Goal: Task Accomplishment & Management: Use online tool/utility

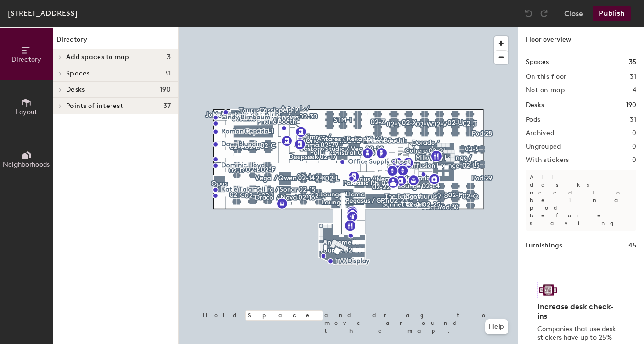
click at [79, 108] on span "Points of interest" at bounding box center [94, 106] width 57 height 8
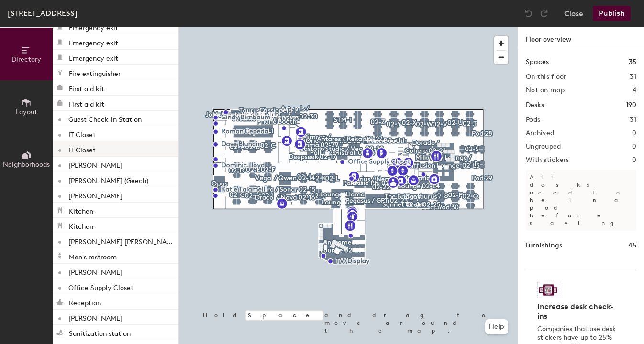
scroll to position [276, 0]
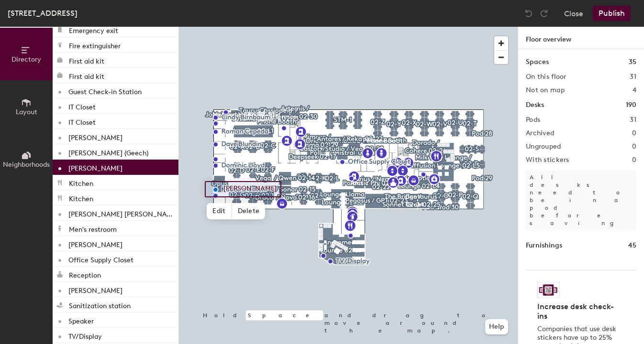
click at [104, 166] on p "[PERSON_NAME]" at bounding box center [95, 167] width 54 height 11
click at [128, 167] on div "[PERSON_NAME]" at bounding box center [116, 167] width 126 height 15
click at [250, 209] on span "Delete" at bounding box center [248, 207] width 33 height 16
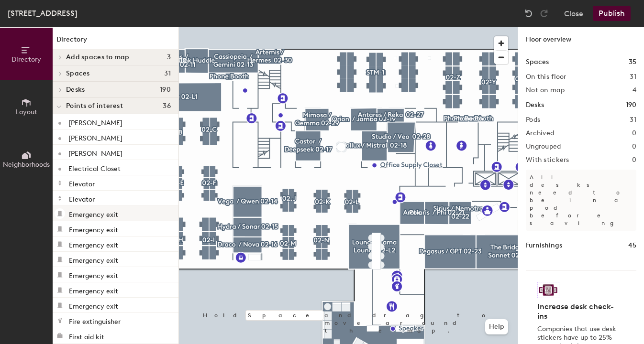
scroll to position [0, 0]
click at [70, 59] on span "Add spaces to map" at bounding box center [98, 58] width 64 height 8
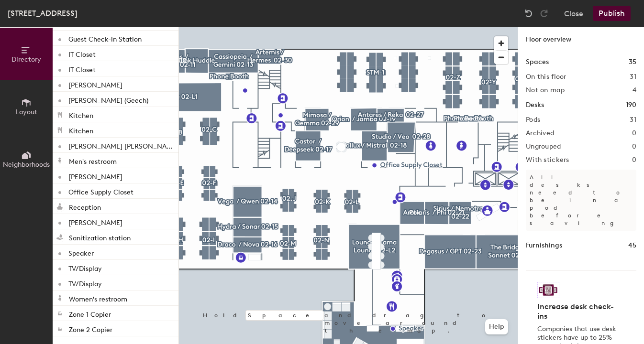
scroll to position [375, 0]
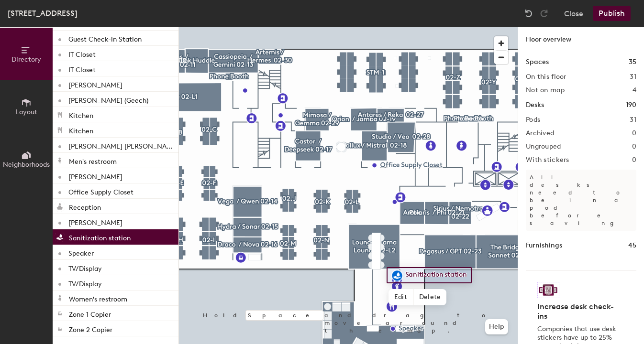
click at [139, 233] on div "[PERSON_NAME] [PERSON_NAME] [PERSON_NAME] Electrical Closet Elevator Elevator E…" at bounding box center [116, 61] width 126 height 551
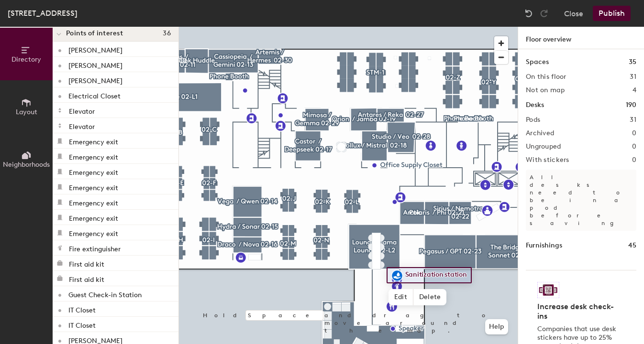
click at [33, 104] on button "Layout" at bounding box center [26, 106] width 53 height 53
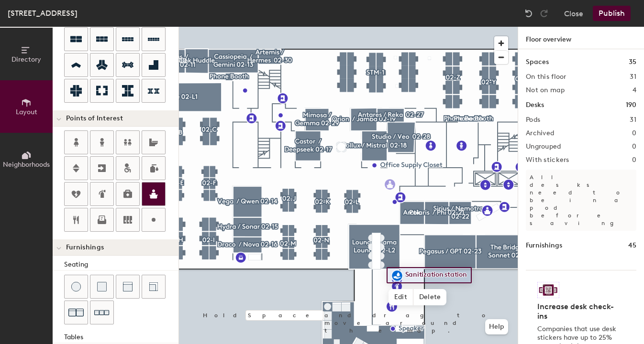
click at [390, 185] on div "Directory Layout Neighborhoods Layout Add space Resize Desks Points of Interest…" at bounding box center [322, 186] width 644 height 318
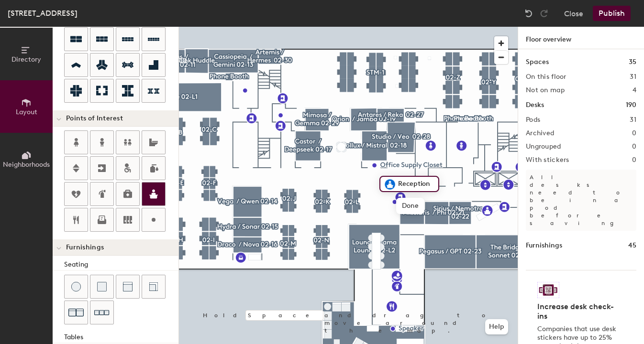
click at [390, 185] on img at bounding box center [389, 184] width 11 height 11
click at [409, 170] on div "Directory Layout Neighborhoods Layout Add space Resize Desks Points of Interest…" at bounding box center [322, 186] width 644 height 318
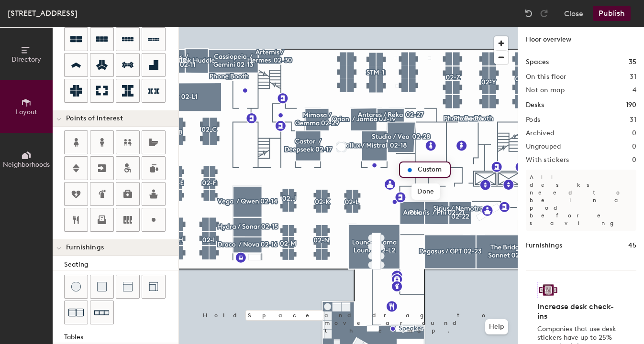
type input "20"
click at [422, 173] on input "Custom" at bounding box center [430, 169] width 31 height 13
click at [426, 171] on input "Custom" at bounding box center [430, 169] width 31 height 13
type input "Mail Room"
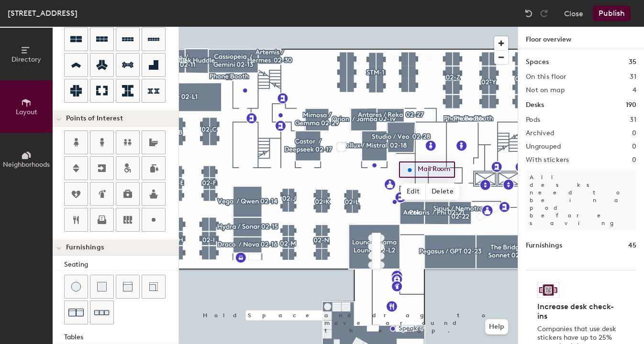
click at [162, 311] on div at bounding box center [121, 301] width 114 height 52
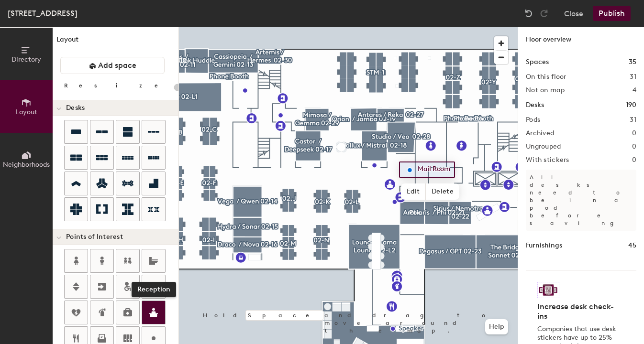
scroll to position [0, 0]
click at [17, 154] on button "Neighborhoods" at bounding box center [26, 159] width 53 height 53
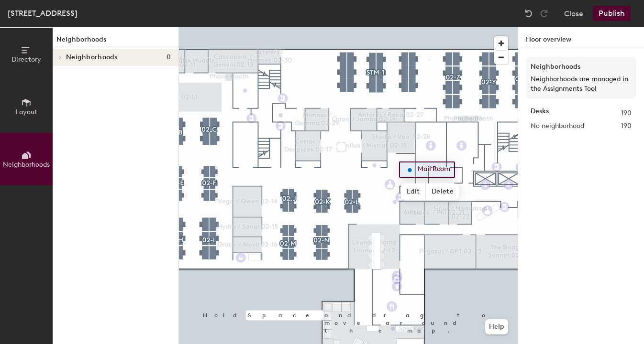
click at [29, 54] on icon at bounding box center [26, 50] width 11 height 11
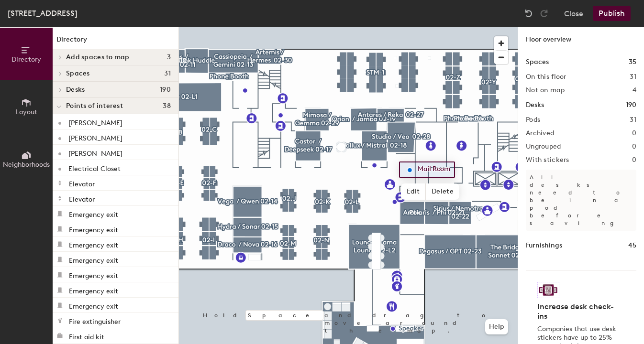
click at [609, 14] on button "Publish" at bounding box center [612, 13] width 38 height 15
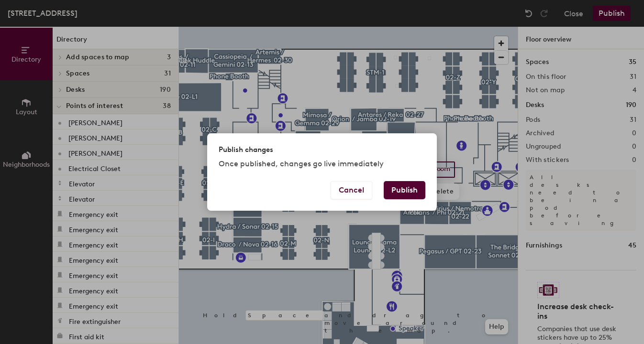
click at [407, 192] on button "Publish" at bounding box center [405, 190] width 42 height 18
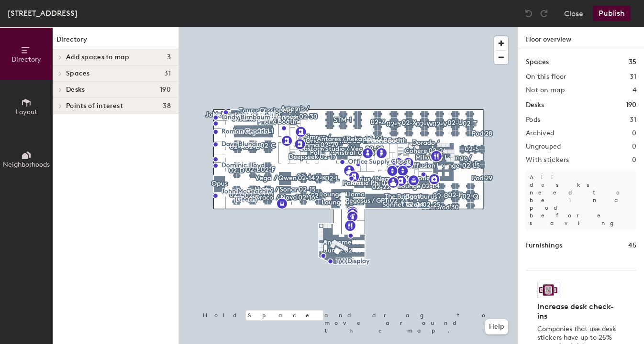
click at [96, 183] on div "Directory Add spaces to map 3 Link Ventures Private Office Storage Space Vestig…" at bounding box center [116, 186] width 126 height 318
click at [574, 13] on button "Close" at bounding box center [573, 13] width 19 height 15
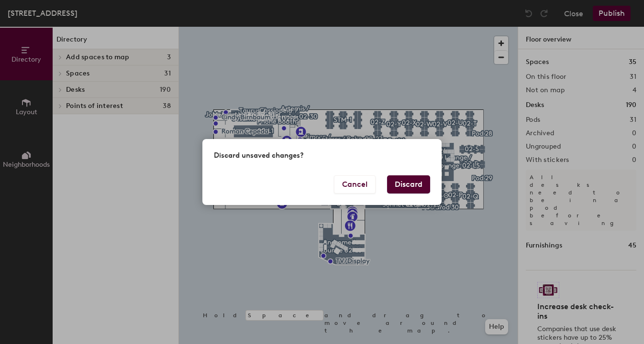
click at [405, 182] on button "Discard" at bounding box center [408, 185] width 43 height 18
